Goal: Task Accomplishment & Management: Manage account settings

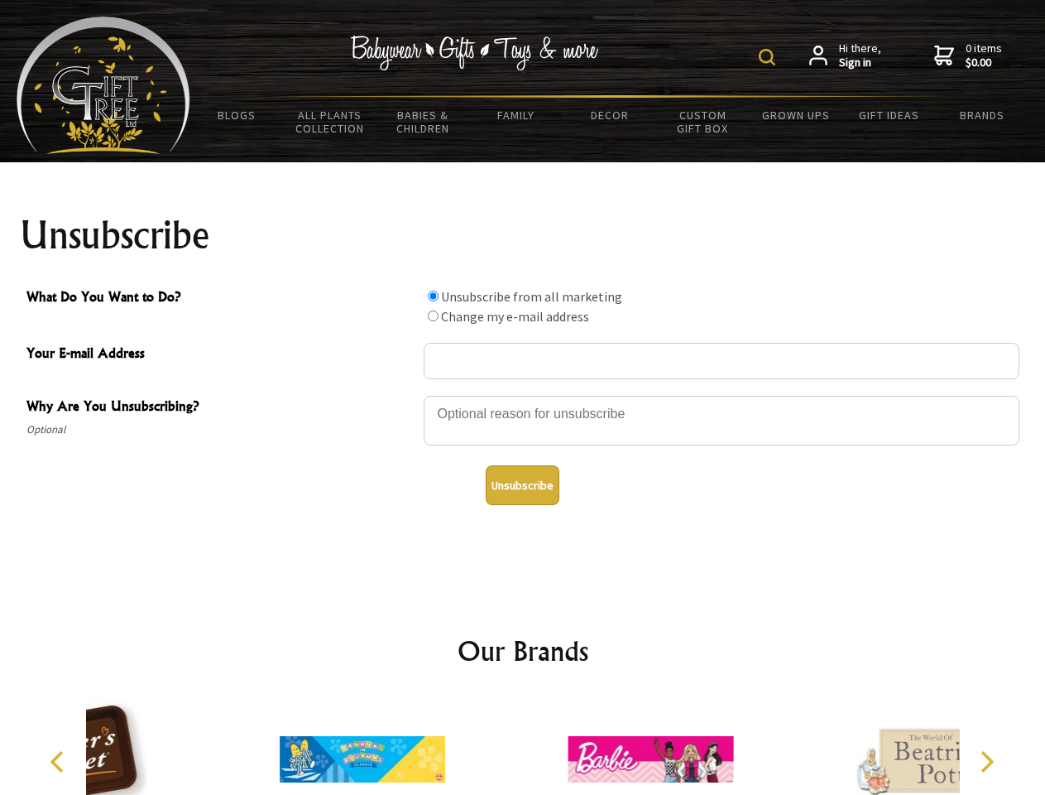
click at [770, 57] on img at bounding box center [767, 57] width 17 height 17
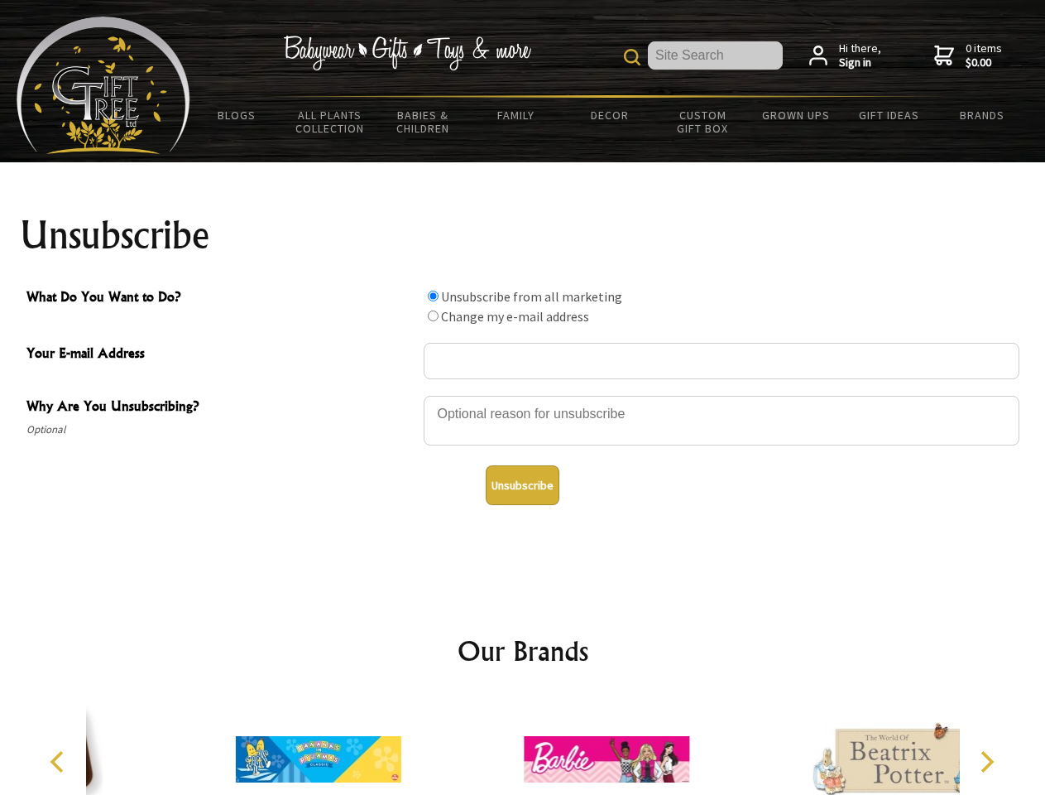
click at [523, 395] on div at bounding box center [722, 423] width 596 height 58
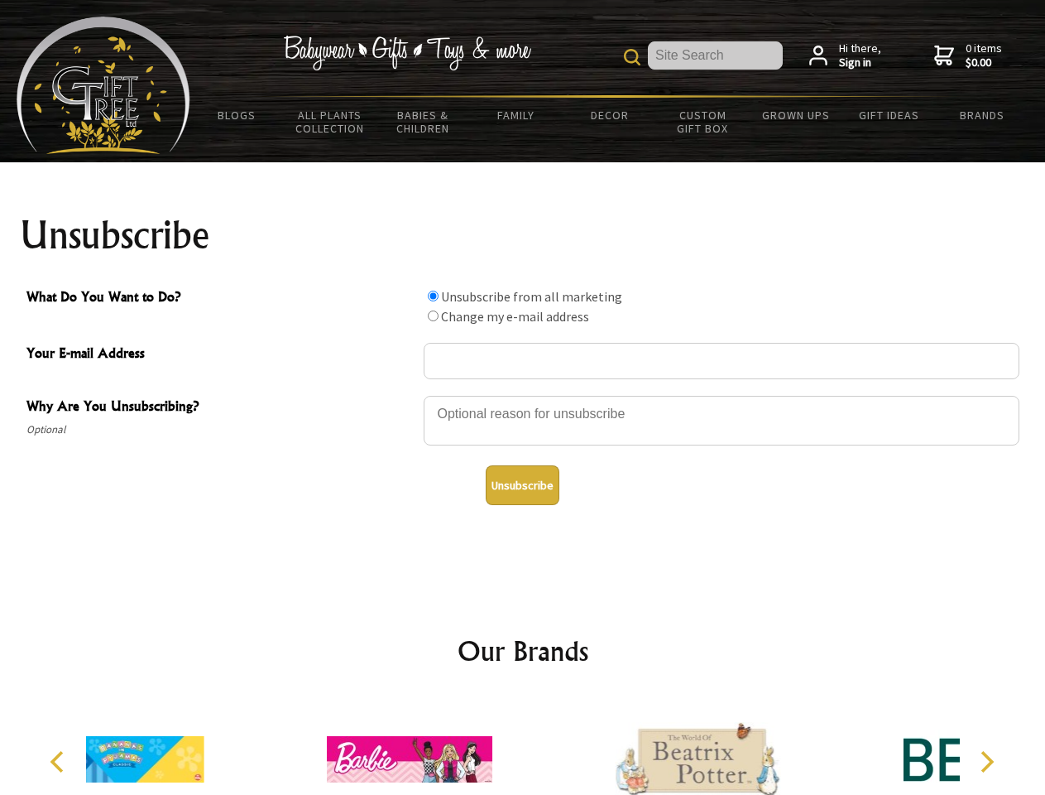
click at [433, 295] on input "What Do You Want to Do?" at bounding box center [433, 295] width 11 height 11
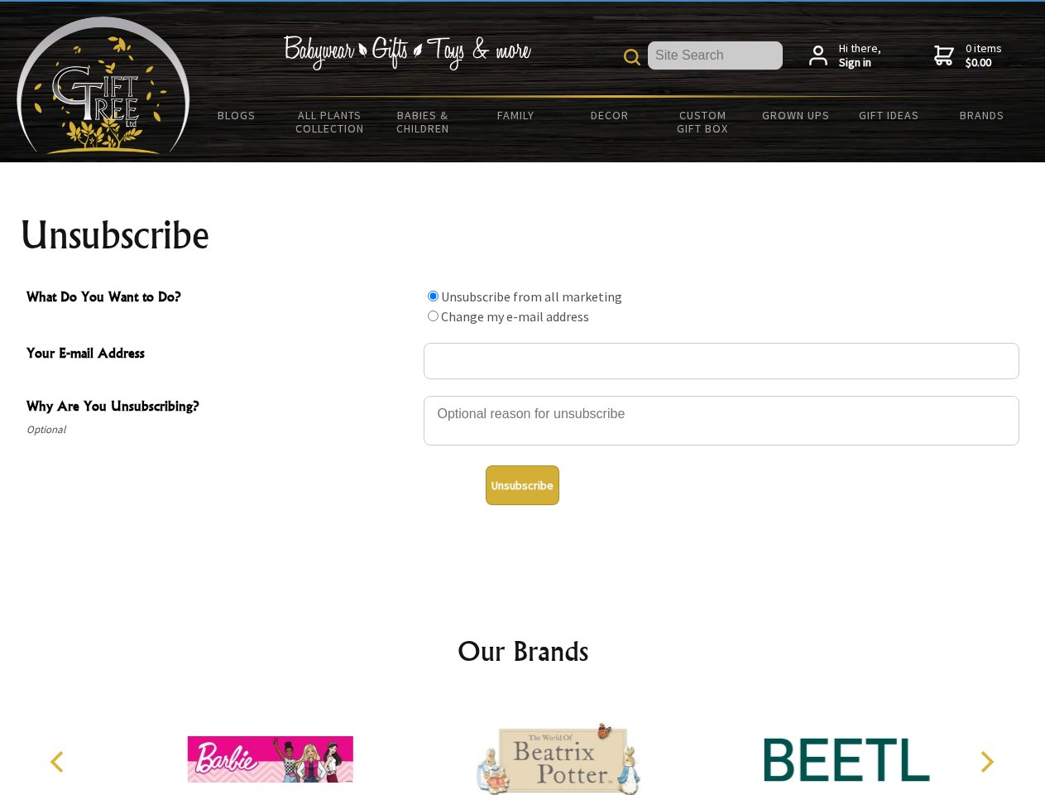
click at [433, 315] on input "What Do You Want to Do?" at bounding box center [433, 315] width 11 height 11
radio input "true"
click at [522, 485] on button "Unsubscribe" at bounding box center [523, 485] width 74 height 40
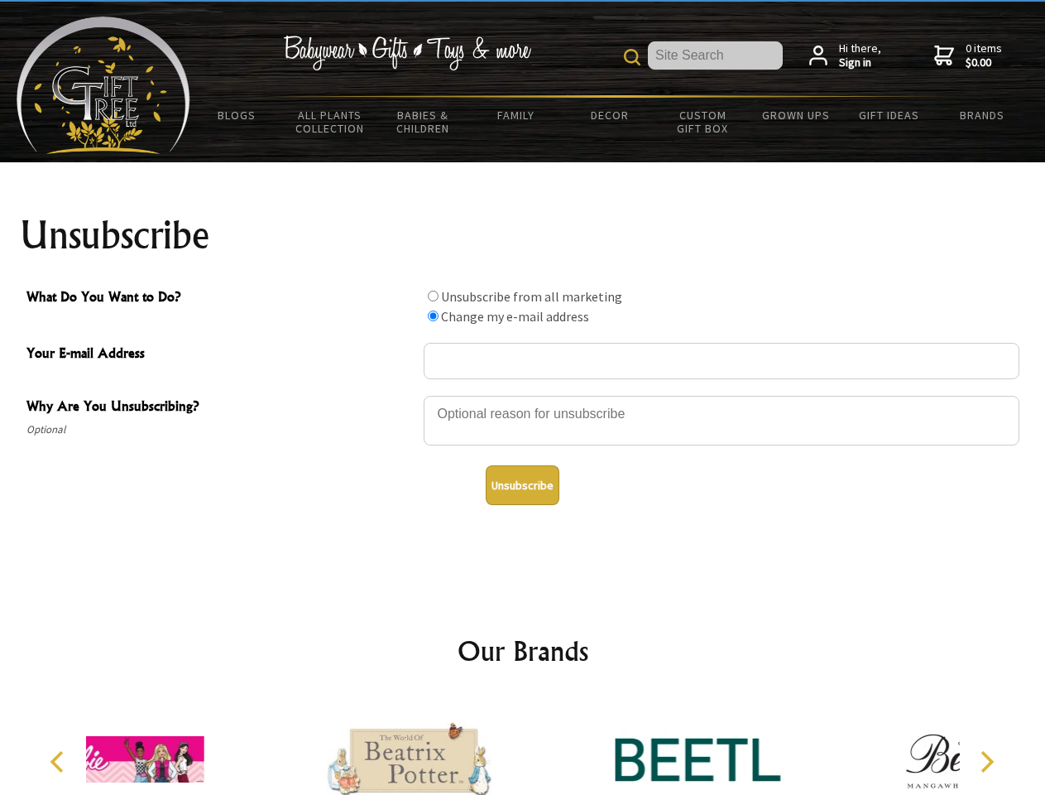
click at [523, 746] on div at bounding box center [410, 761] width 288 height 129
click at [60, 761] on icon "Previous" at bounding box center [59, 762] width 22 height 22
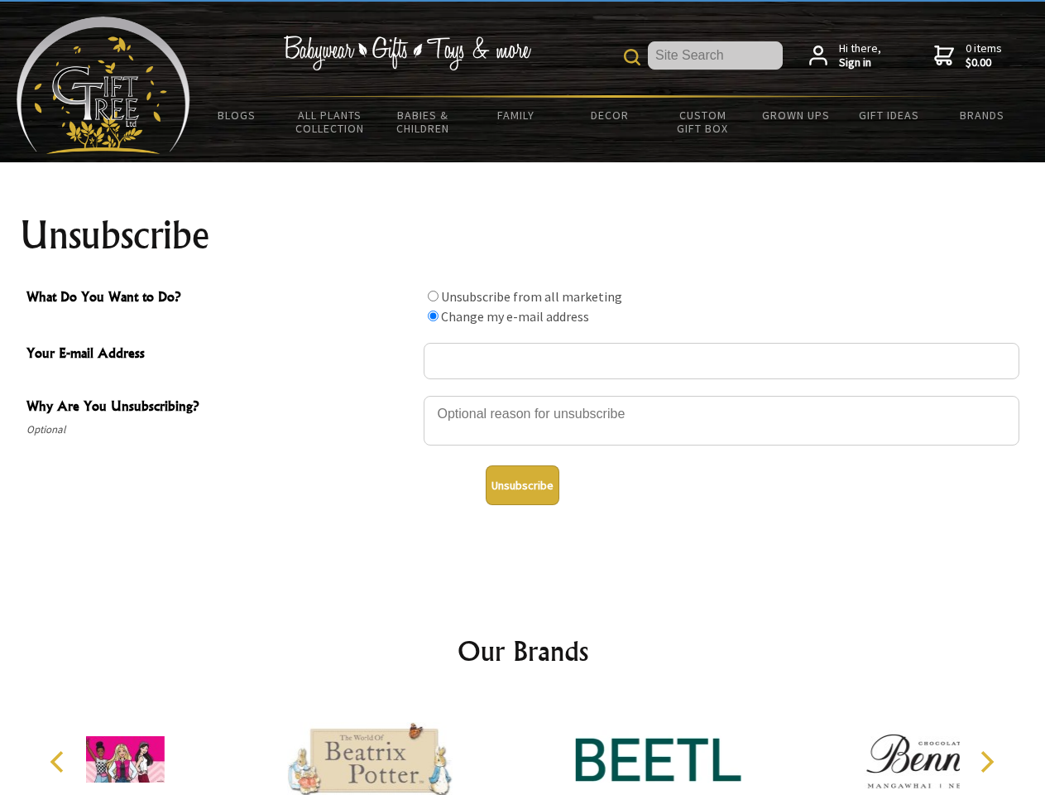
click at [987, 761] on icon "Next" at bounding box center [986, 762] width 22 height 22
